Goal: Information Seeking & Learning: Learn about a topic

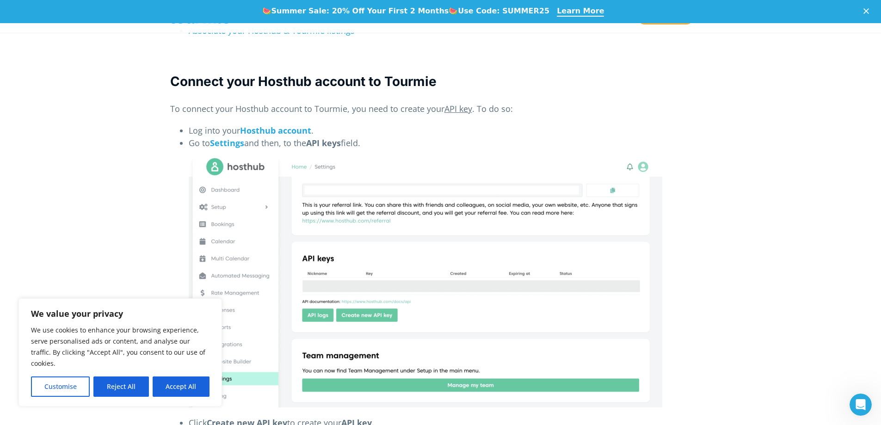
scroll to position [289, 0]
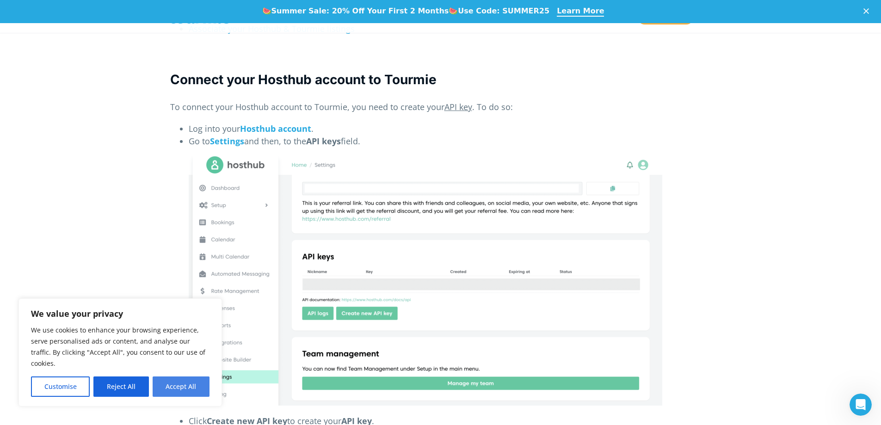
click at [179, 385] on button "Accept All" at bounding box center [181, 386] width 57 height 20
checkbox input "true"
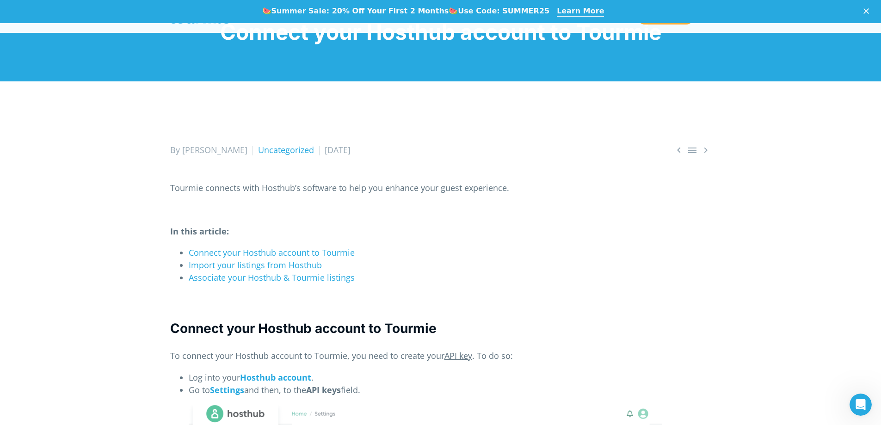
scroll to position [0, 0]
